Goal: Navigation & Orientation: Find specific page/section

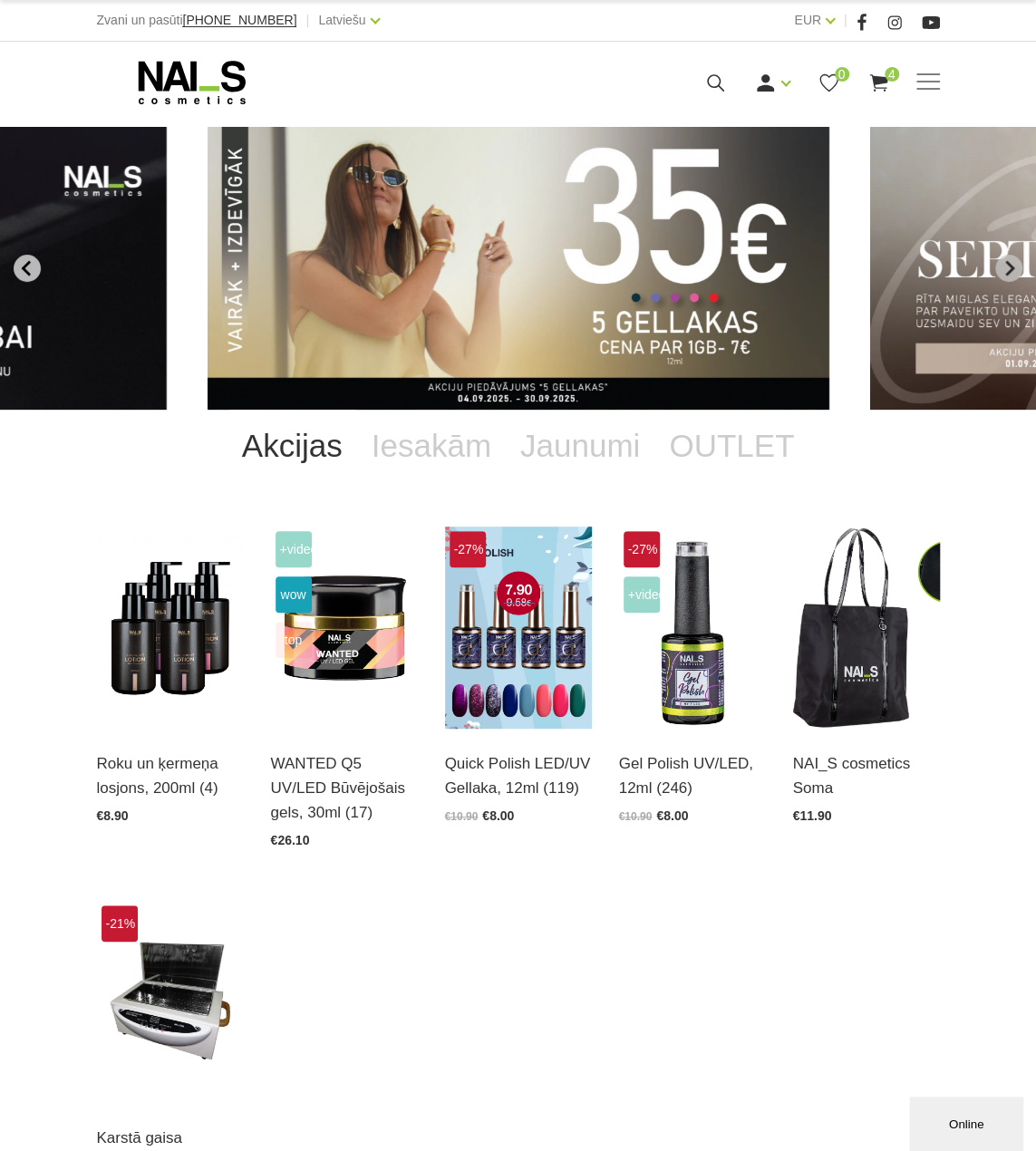
click at [33, 264] on icon "Go to last slide" at bounding box center [27, 268] width 16 height 16
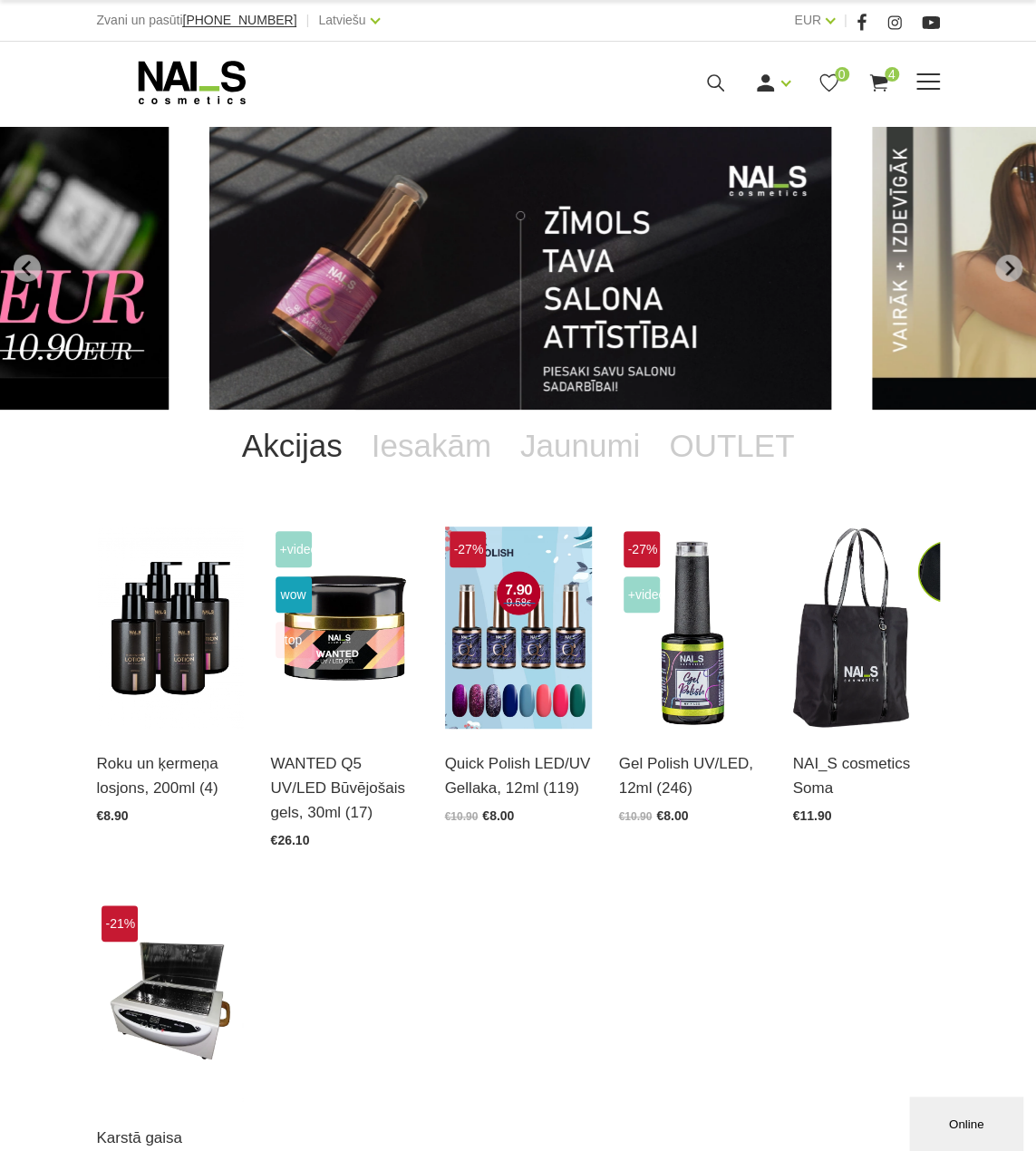
click at [167, 83] on use at bounding box center [191, 82] width 107 height 44
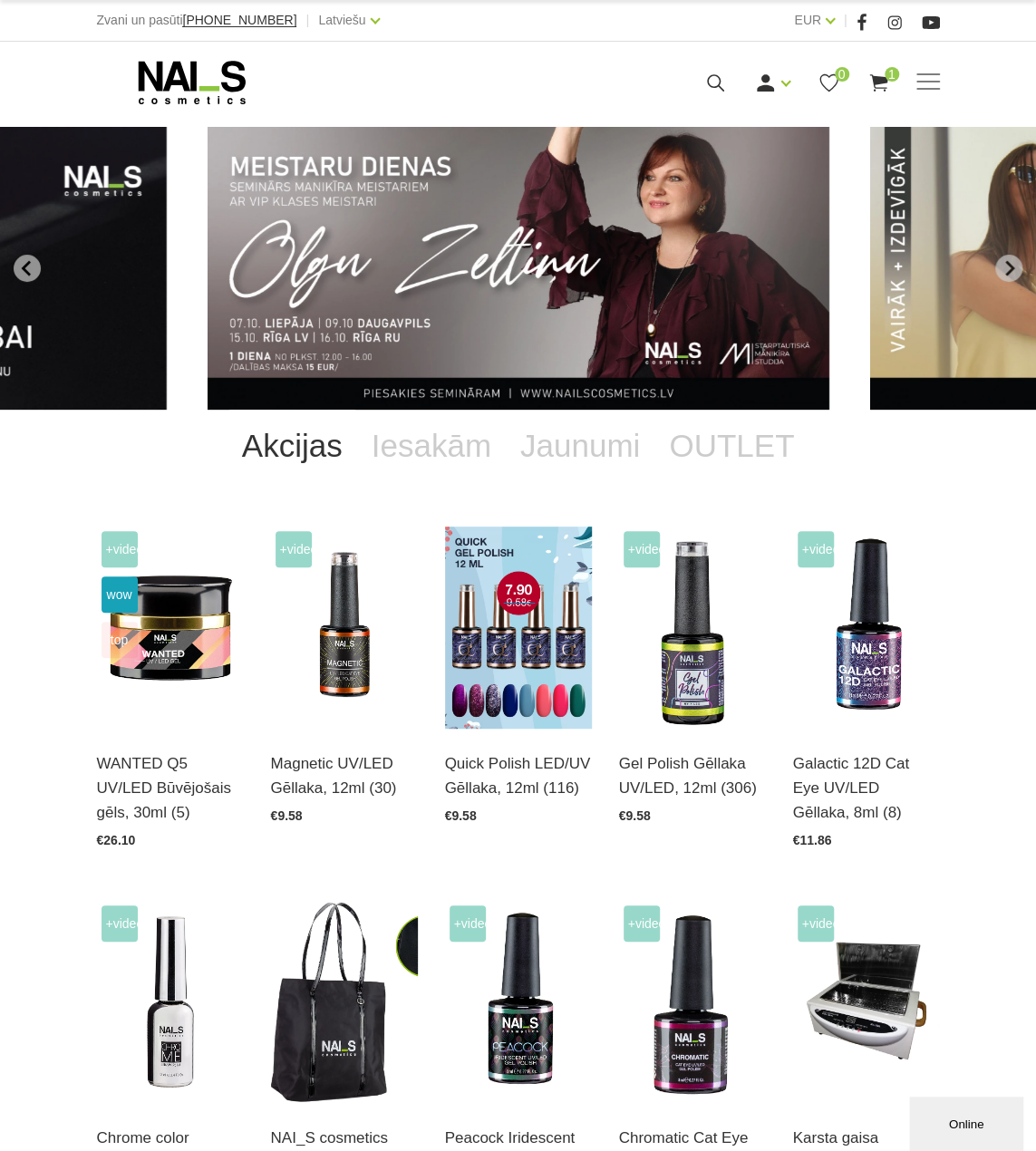
click at [433, 261] on img "1 of 13" at bounding box center [519, 268] width 622 height 283
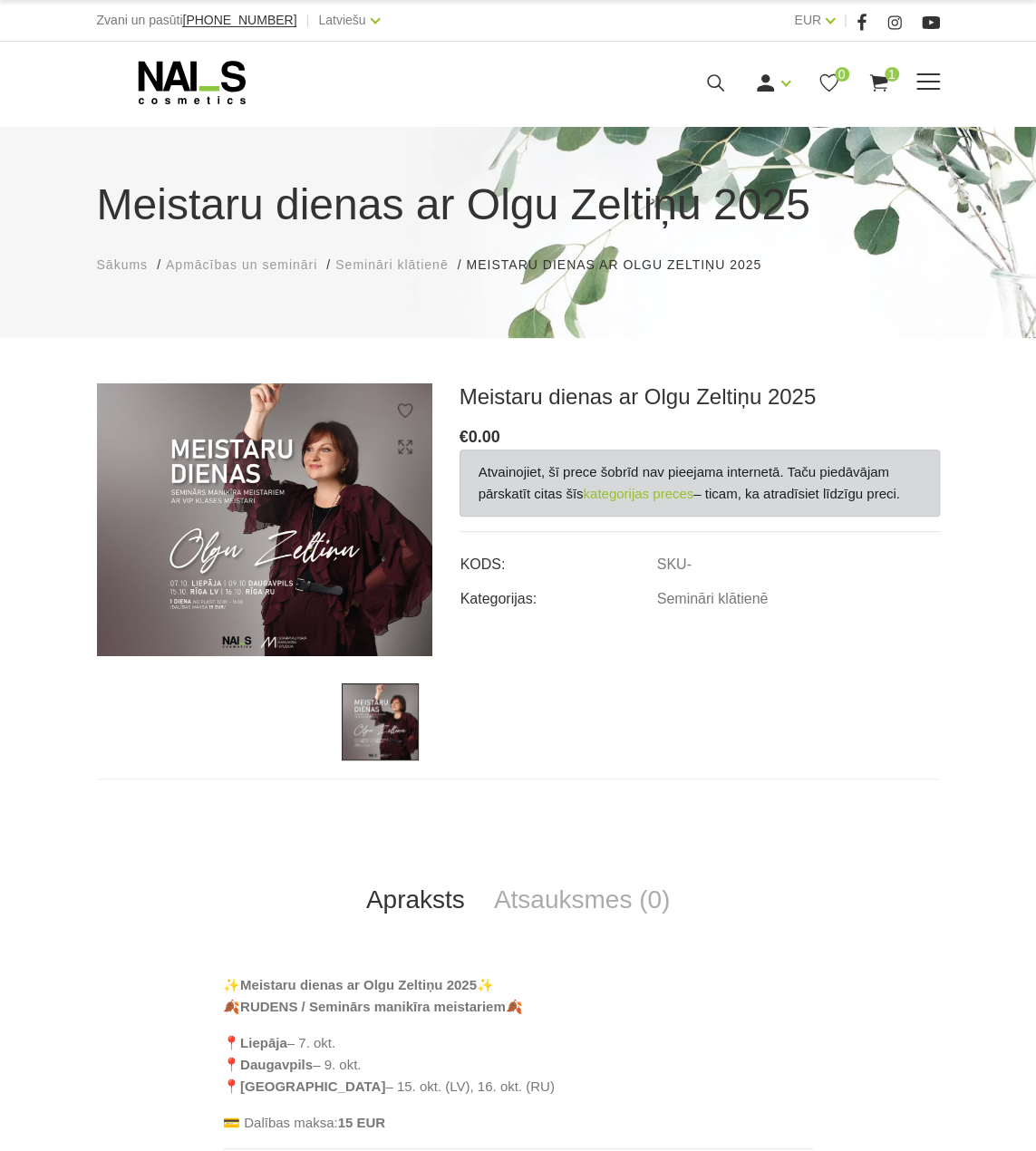
click at [224, 81] on icon at bounding box center [192, 82] width 190 height 46
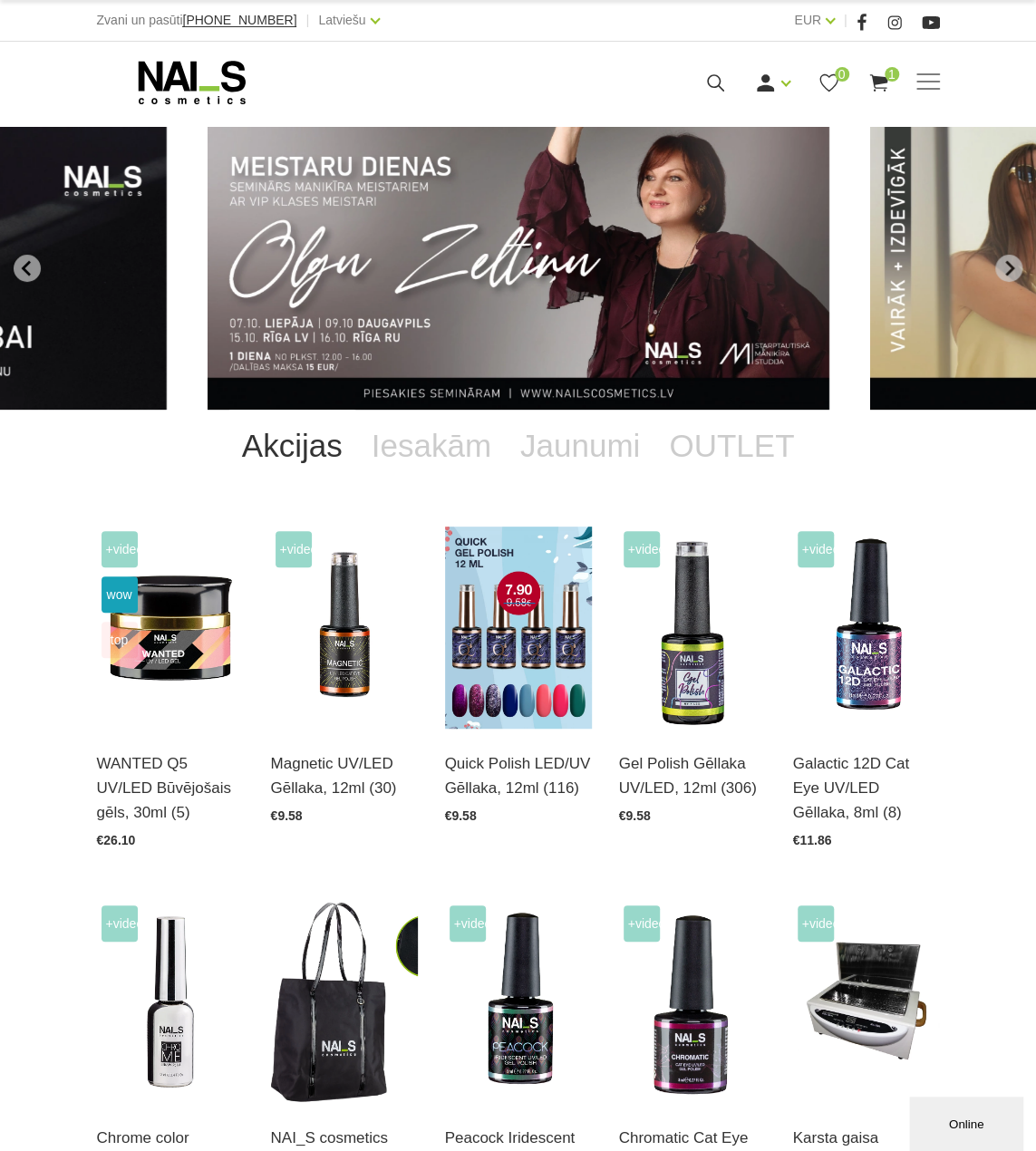
click at [224, 81] on icon at bounding box center [192, 82] width 190 height 46
click at [419, 459] on link "Iesakām" at bounding box center [431, 446] width 148 height 72
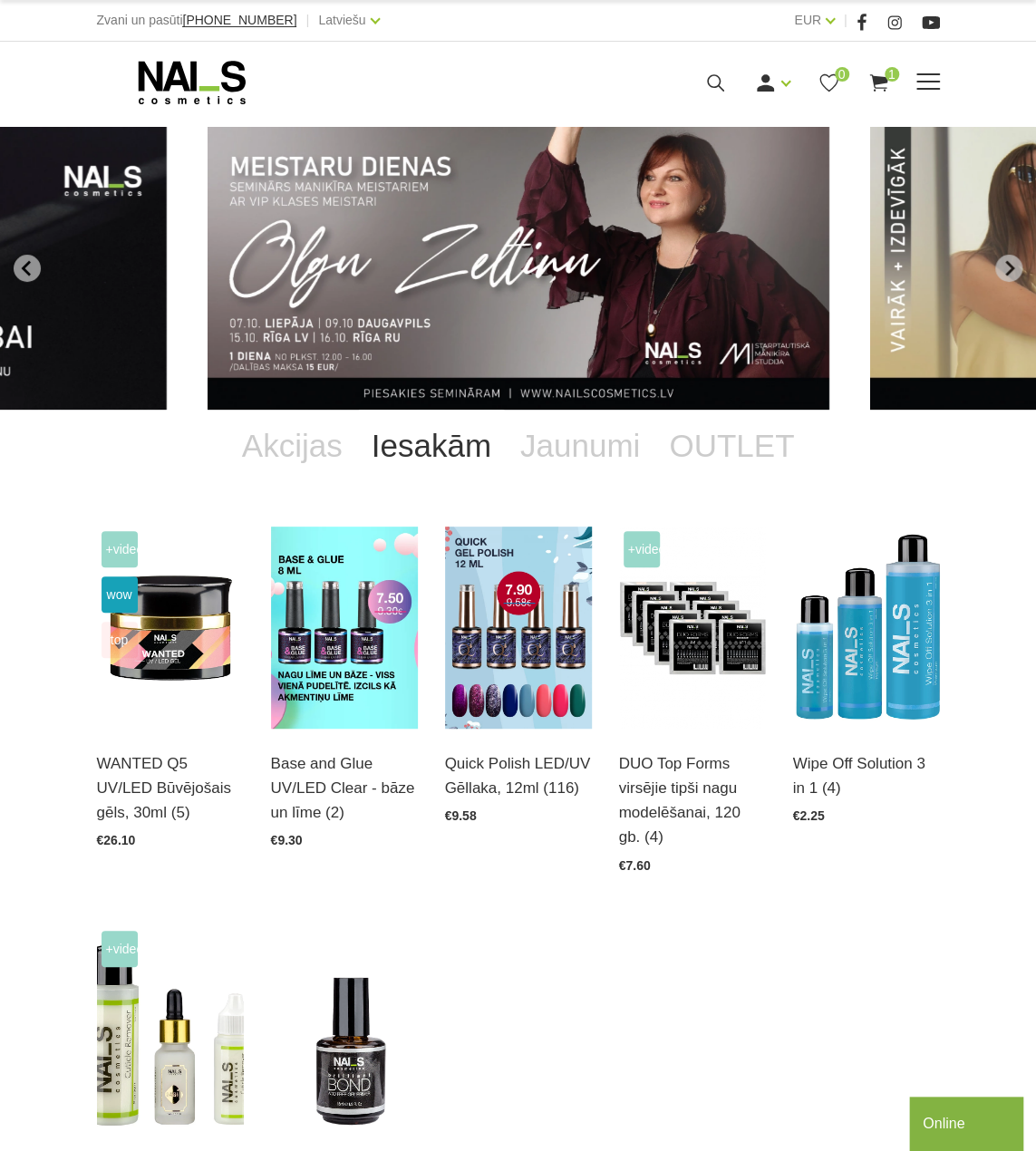
click at [179, 83] on use at bounding box center [191, 82] width 107 height 44
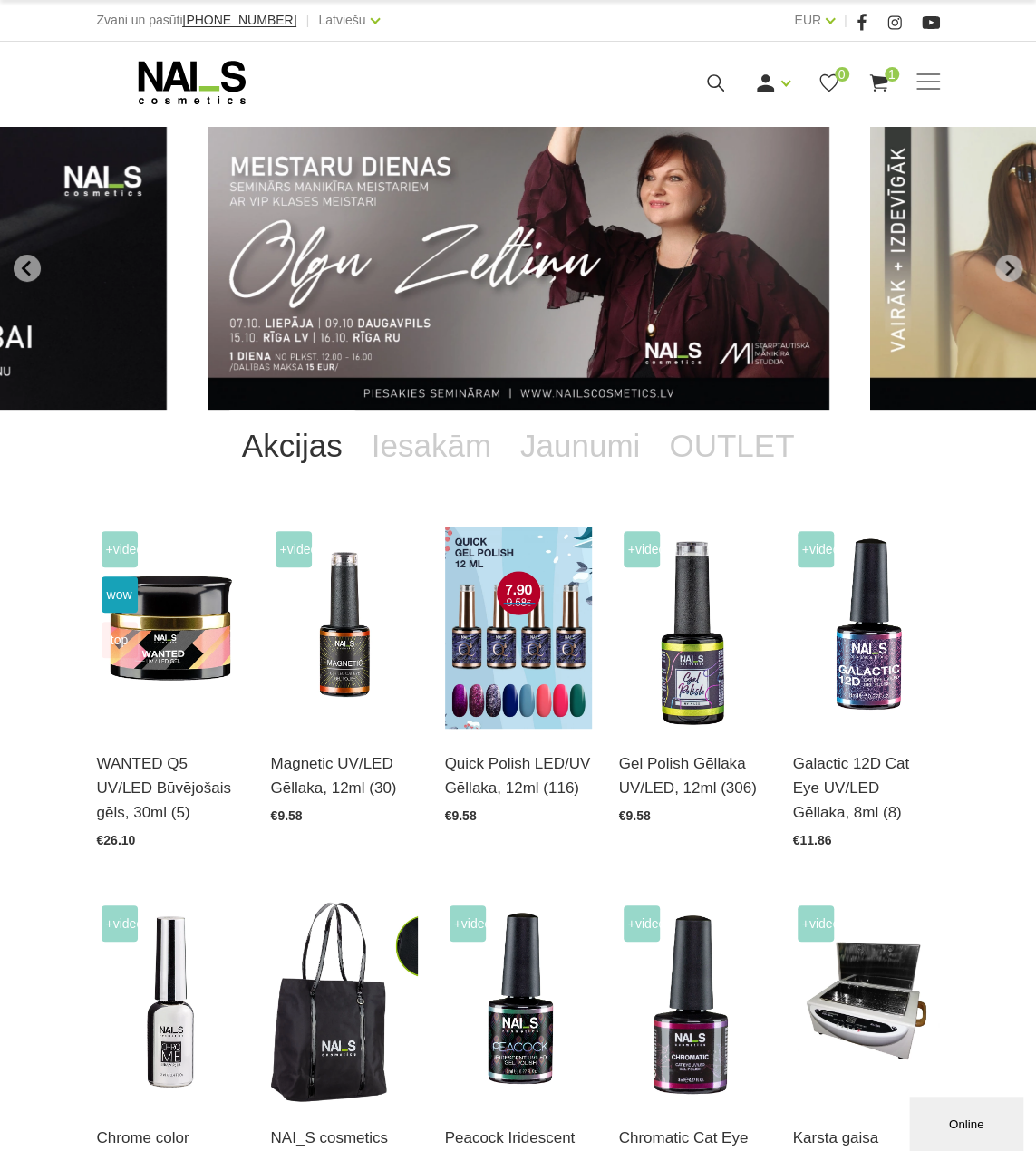
click at [453, 258] on img "1 of 13" at bounding box center [519, 268] width 622 height 283
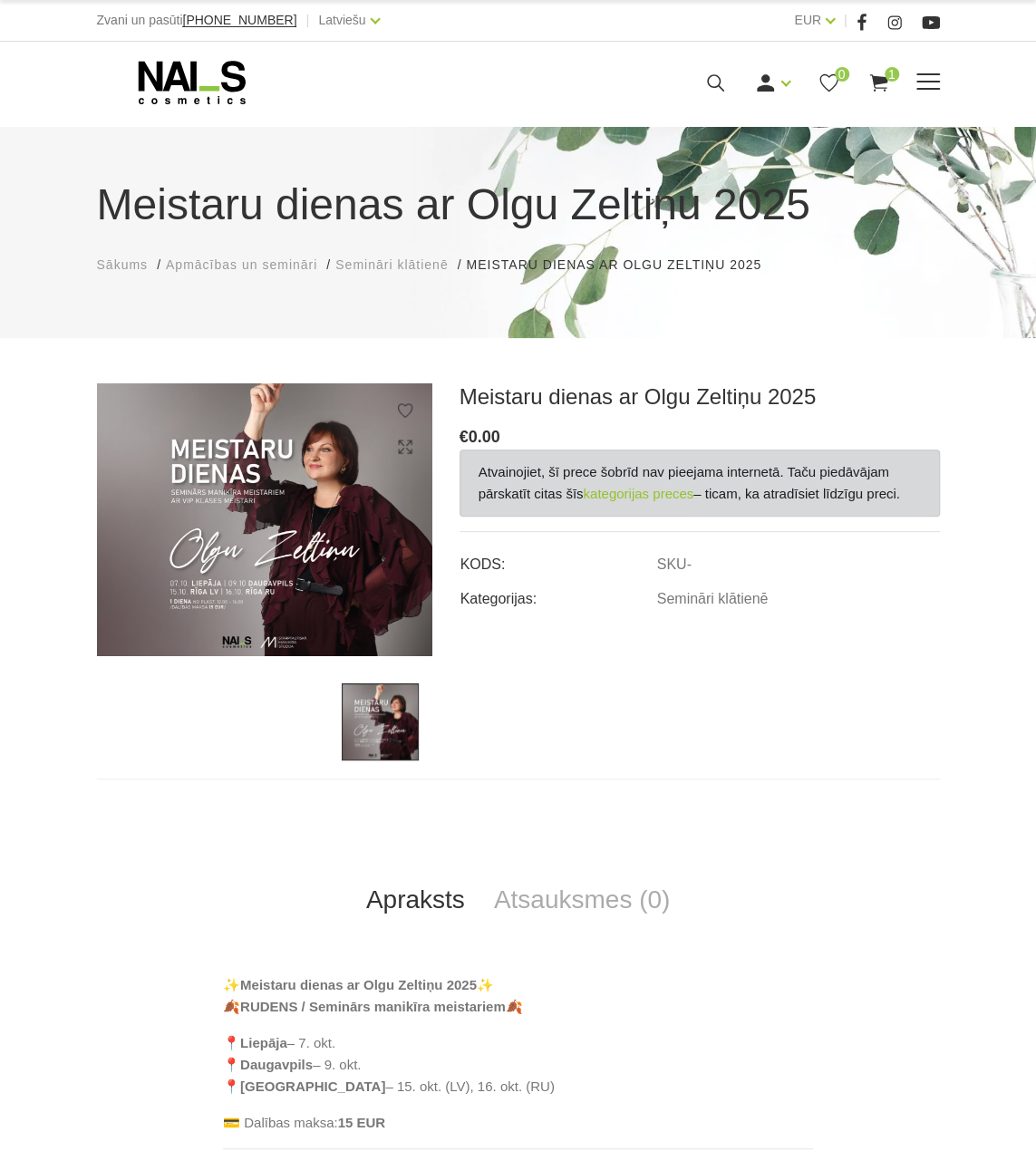
click at [172, 84] on use at bounding box center [191, 82] width 107 height 44
